Goal: Task Accomplishment & Management: Use online tool/utility

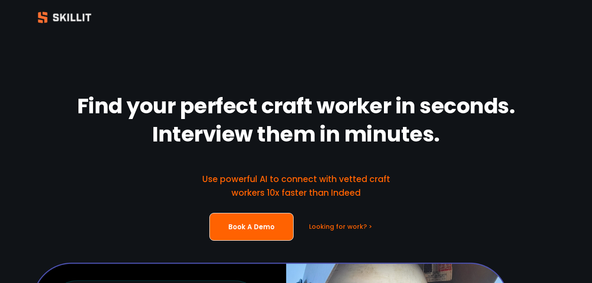
drag, startPoint x: 194, startPoint y: 267, endPoint x: 190, endPoint y: 265, distance: 4.7
